Goal: Find specific page/section: Find specific page/section

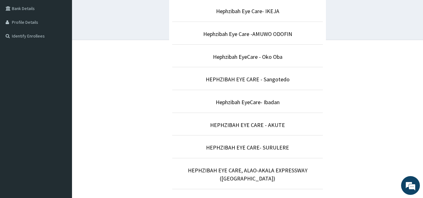
scroll to position [143, 0]
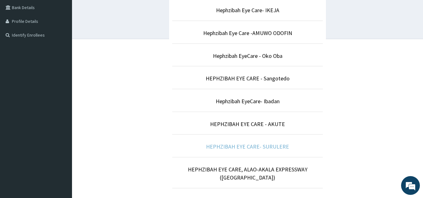
click at [265, 148] on link "HEPHZIBAH EYE CARE- SURULERE" at bounding box center [247, 146] width 83 height 7
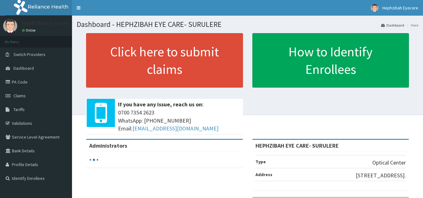
click at [29, 82] on link "PA Code" at bounding box center [36, 82] width 72 height 14
